Goal: Find specific page/section

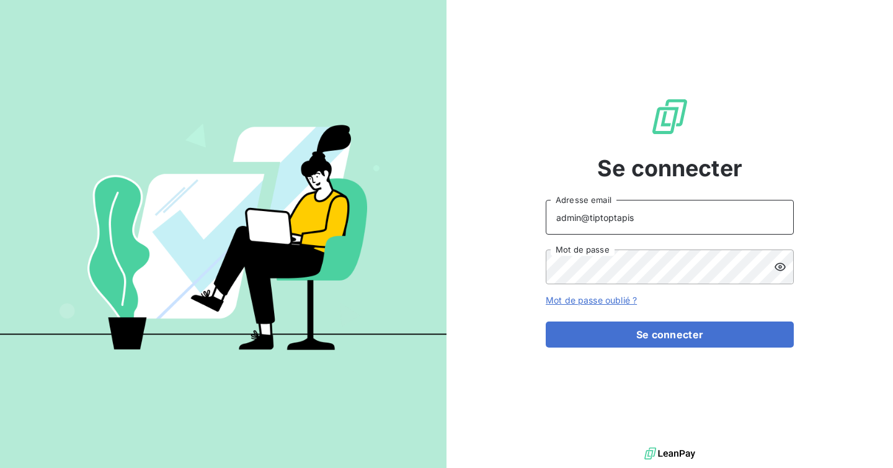
click at [662, 218] on input "admin@tiptoptapis" at bounding box center [670, 217] width 248 height 35
type input "[EMAIL_ADDRESS][DOMAIN_NAME]"
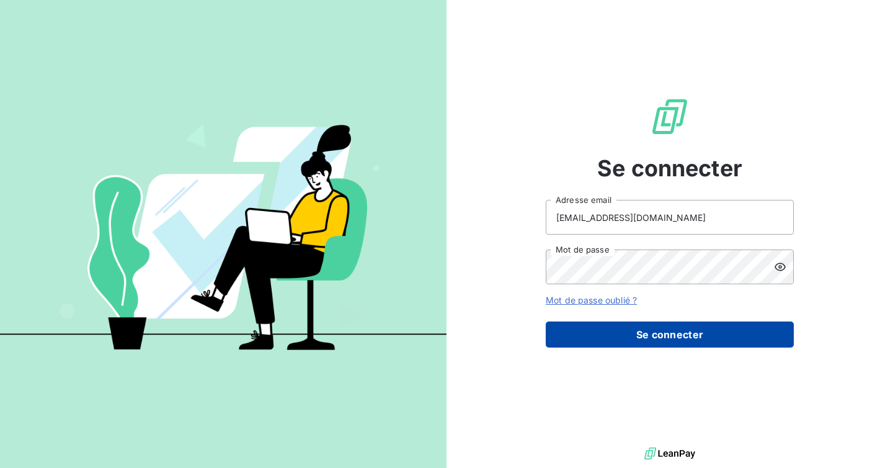
click at [644, 322] on button "Se connecter" at bounding box center [670, 334] width 248 height 26
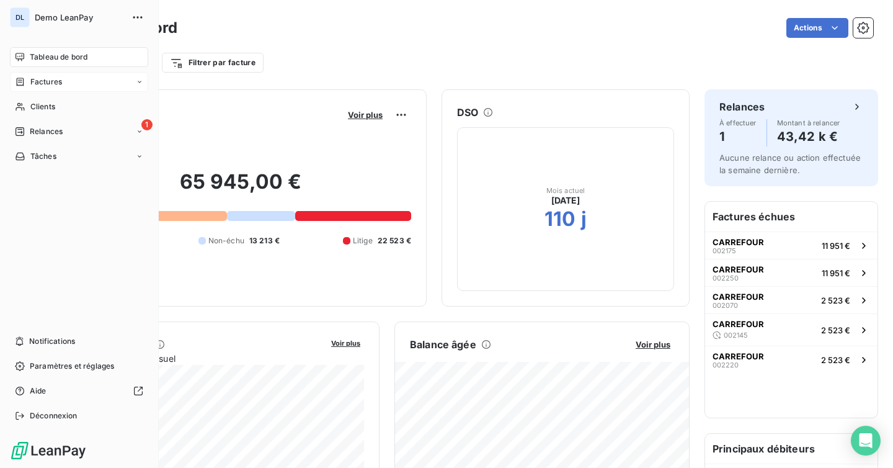
click at [40, 88] on div "Factures" at bounding box center [79, 82] width 138 height 20
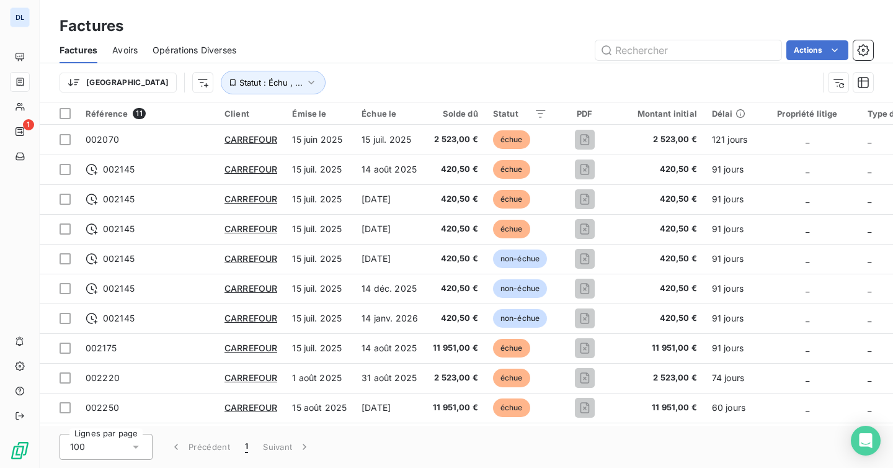
click at [127, 42] on div "Avoirs" at bounding box center [124, 50] width 25 height 26
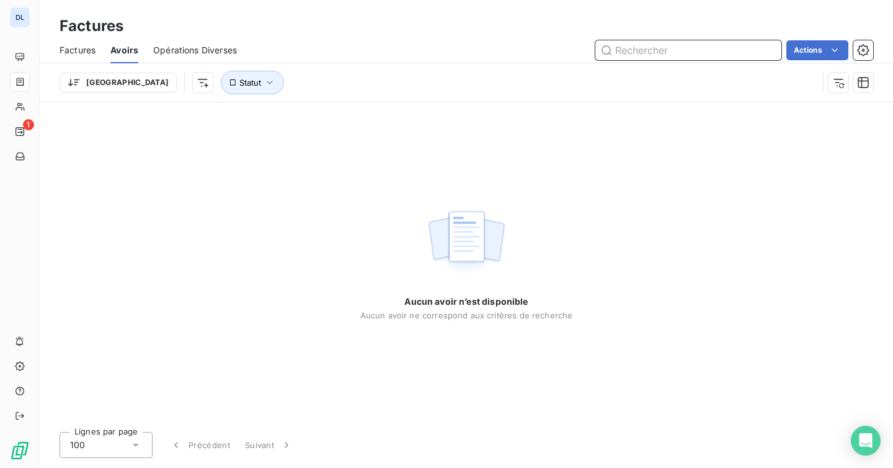
paste input "828"
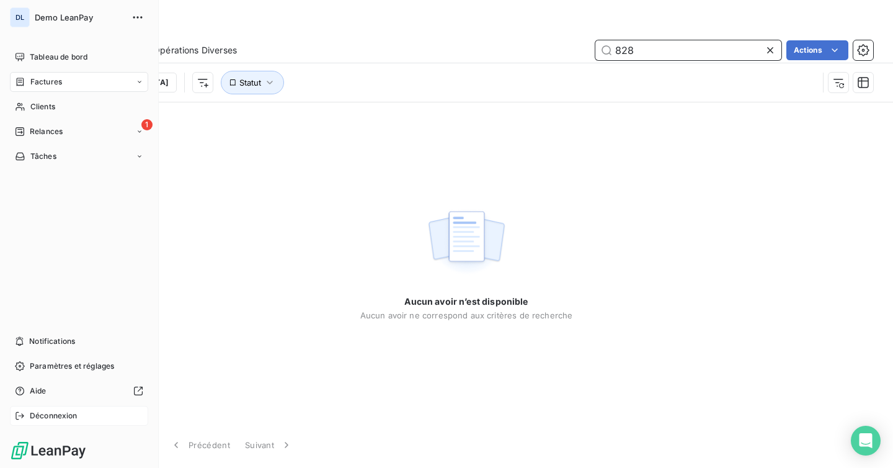
type input "828"
click at [47, 417] on span "Déconnexion" at bounding box center [54, 415] width 48 height 11
